Goal: Task Accomplishment & Management: Use online tool/utility

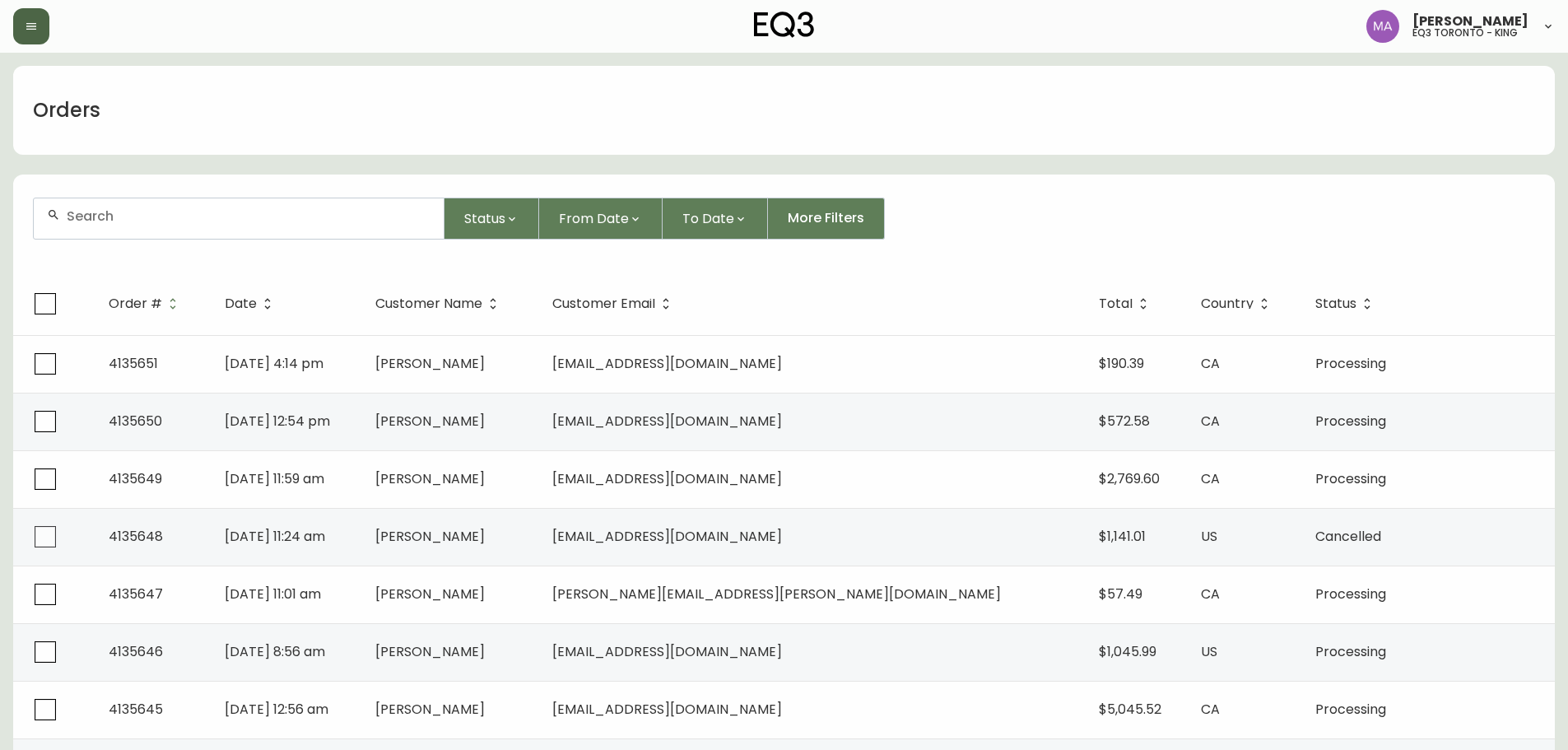
click at [18, 35] on button "button" at bounding box center [31, 26] width 37 height 37
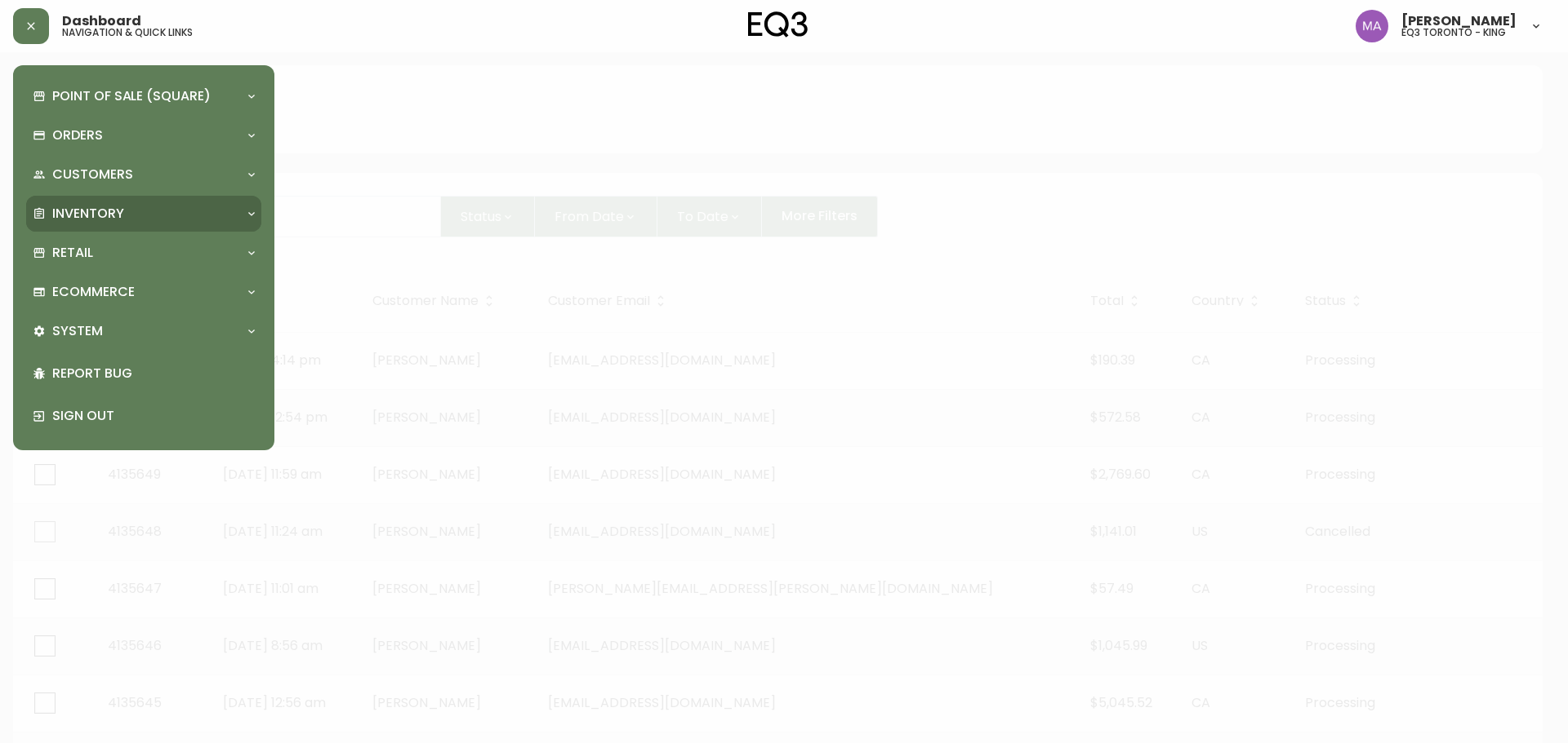
click at [99, 222] on p "Inventory" at bounding box center [88, 214] width 72 height 18
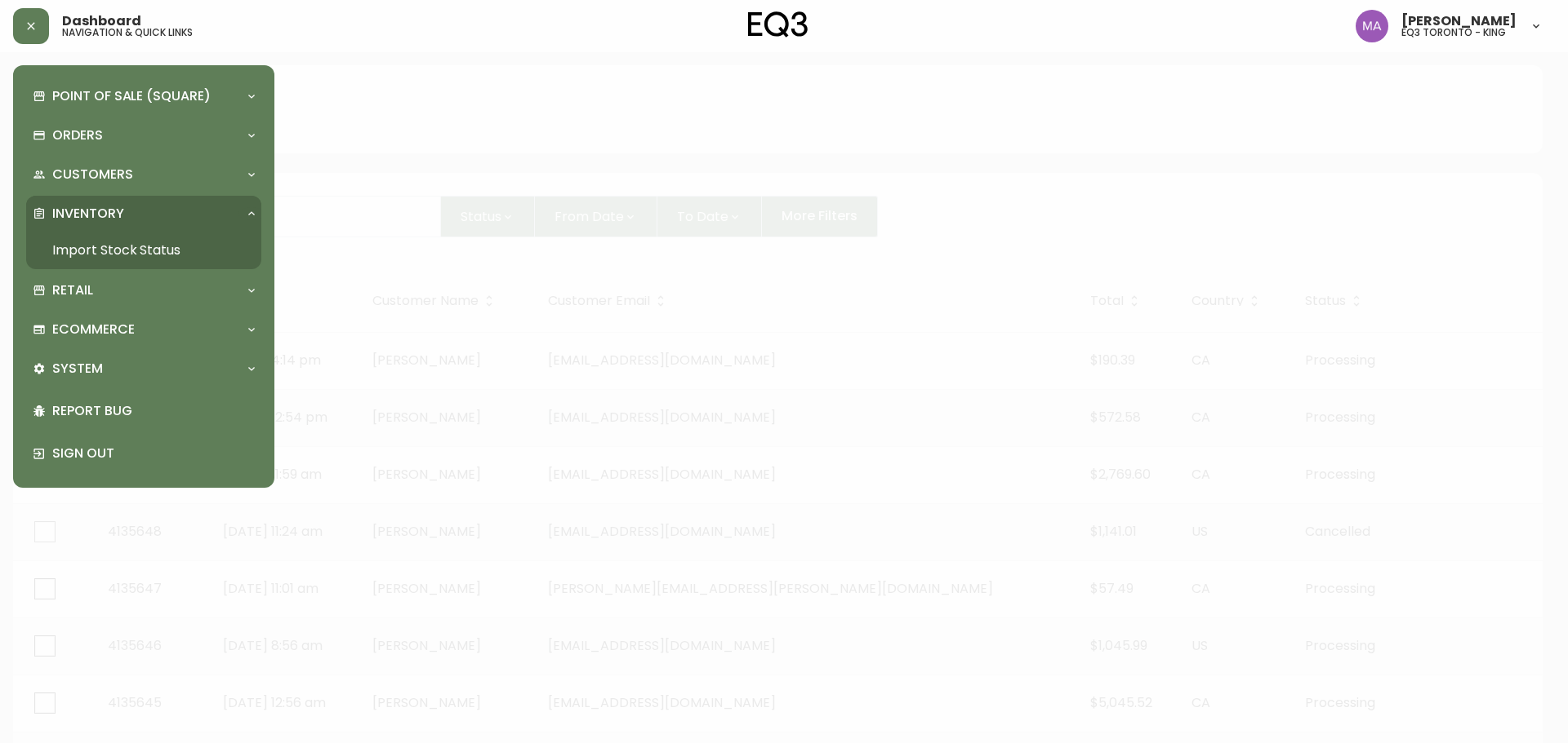
click at [136, 247] on link "Import Stock Status" at bounding box center [144, 250] width 235 height 37
